Goal: Transaction & Acquisition: Download file/media

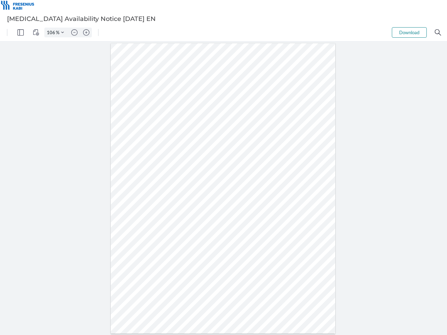
click at [21, 32] on img "Panel" at bounding box center [20, 32] width 6 height 6
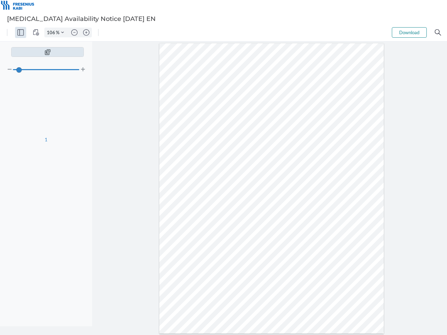
click at [36, 32] on img "View Controls" at bounding box center [36, 32] width 6 height 6
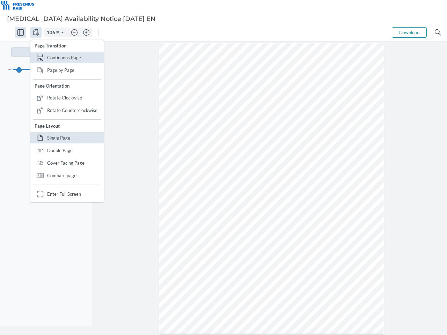
click at [52, 32] on input "106" at bounding box center [50, 32] width 11 height 6
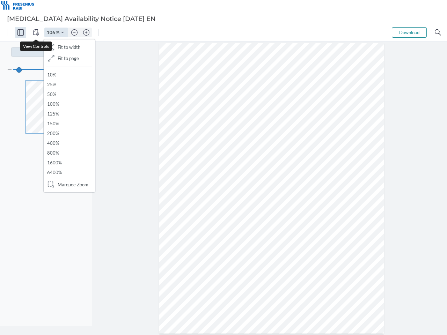
click at [63, 32] on img "Zoom Controls" at bounding box center [62, 32] width 3 height 3
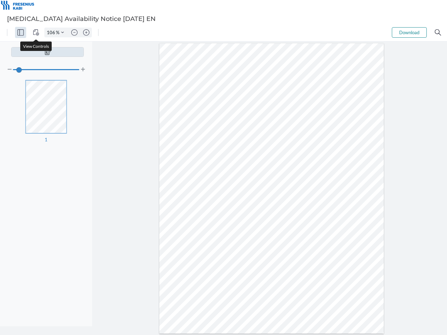
click at [74, 32] on img "Zoom out" at bounding box center [74, 32] width 6 height 6
click at [86, 32] on img "Zoom in" at bounding box center [86, 32] width 6 height 6
type input "106"
click at [410, 32] on button "Download" at bounding box center [409, 32] width 35 height 10
click at [438, 32] on img "Search" at bounding box center [438, 32] width 6 height 6
